Goal: Transaction & Acquisition: Download file/media

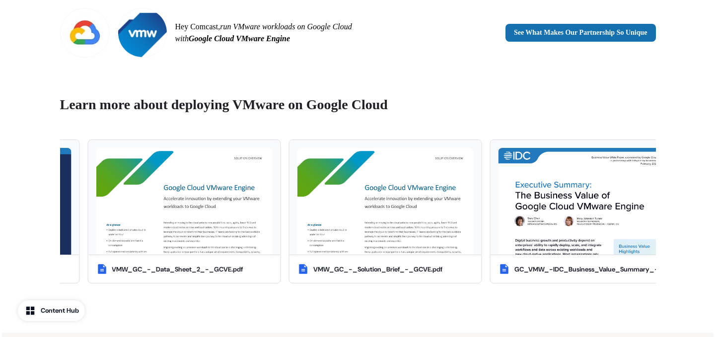
scroll to position [766, 0]
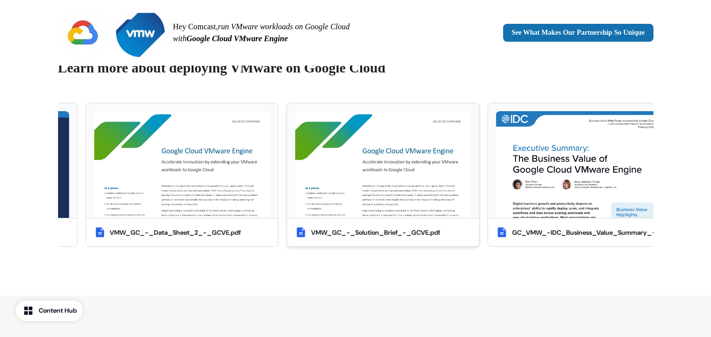
click at [328, 142] on img "button" at bounding box center [383, 164] width 176 height 107
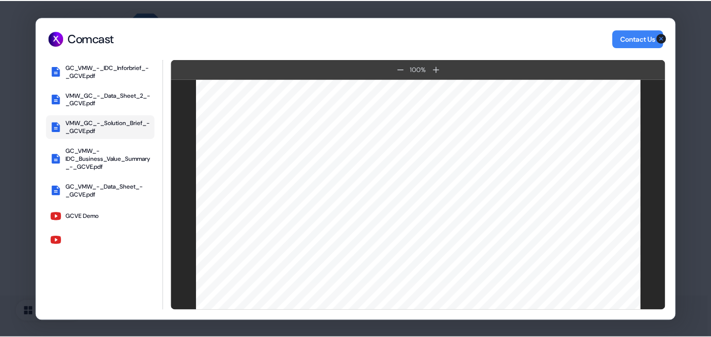
scroll to position [0, 0]
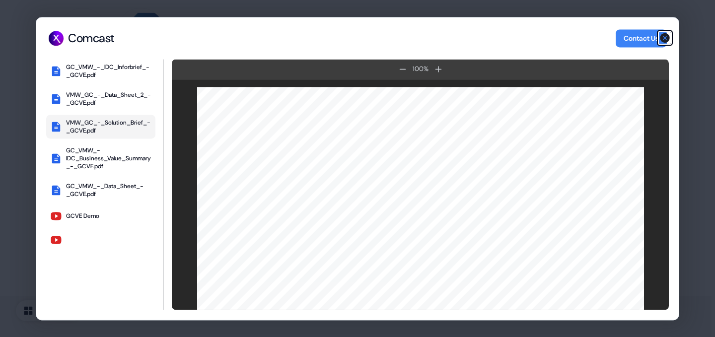
click at [666, 38] on icon "button" at bounding box center [665, 38] width 10 height 10
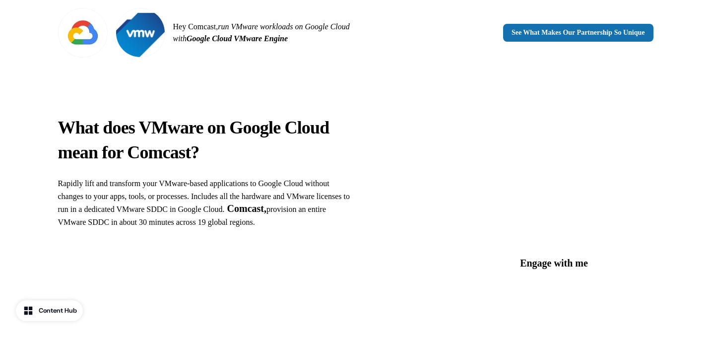
scroll to position [26, 0]
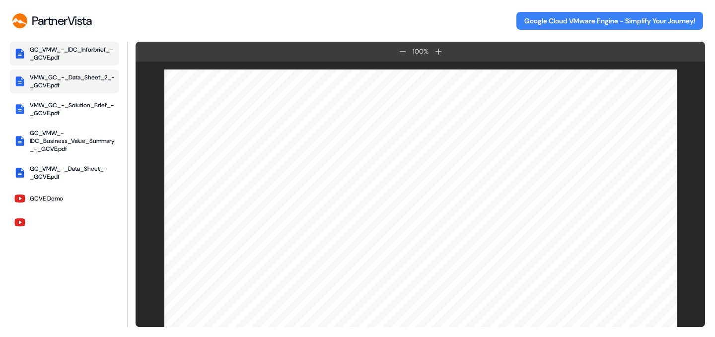
click at [55, 77] on div "VMW_GC_-_Data_Sheet_2_-_GCVE.pdf" at bounding box center [72, 81] width 85 height 16
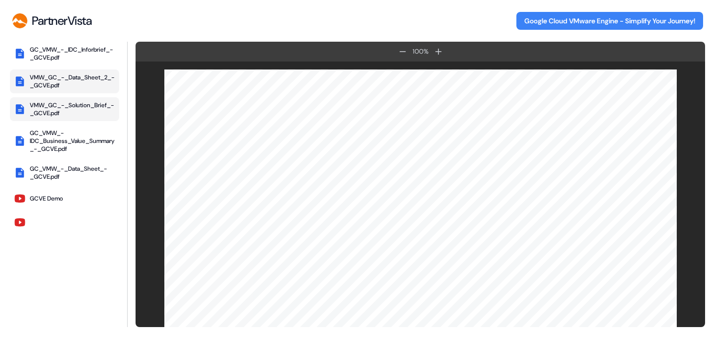
click at [60, 108] on div "VMW_GC_-_Solution_Brief_-_GCVE.pdf" at bounding box center [72, 109] width 85 height 16
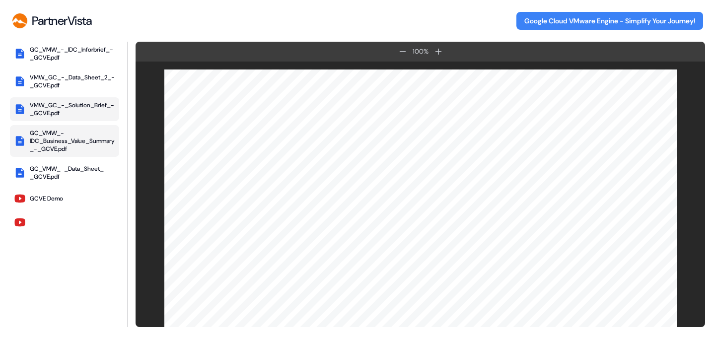
click at [61, 135] on div "GC_VMW_-IDC_Business_Value_Summary_-_GCVE.pdf" at bounding box center [72, 141] width 85 height 24
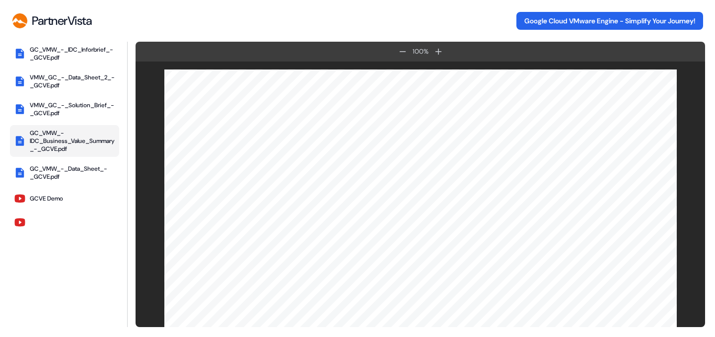
click at [611, 20] on button "Google Cloud VMware Engine - Simplify Your Journey!" at bounding box center [609, 21] width 187 height 18
